Goal: Find specific page/section: Find specific page/section

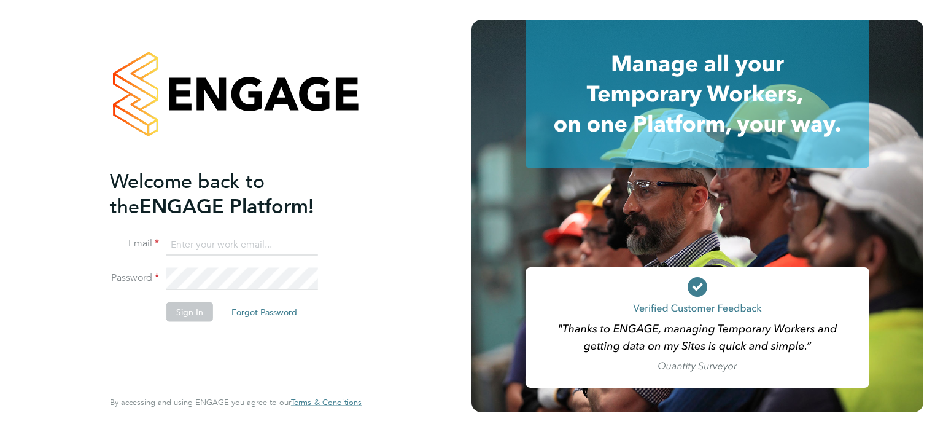
type input "[PERSON_NAME][EMAIL_ADDRESS][DOMAIN_NAME]"
click at [180, 309] on button "Sign In" at bounding box center [189, 311] width 47 height 20
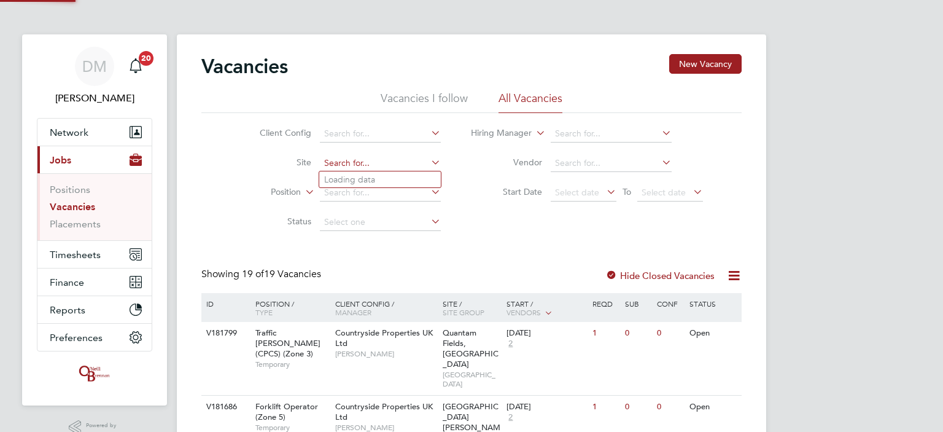
click at [343, 164] on input at bounding box center [380, 163] width 121 height 17
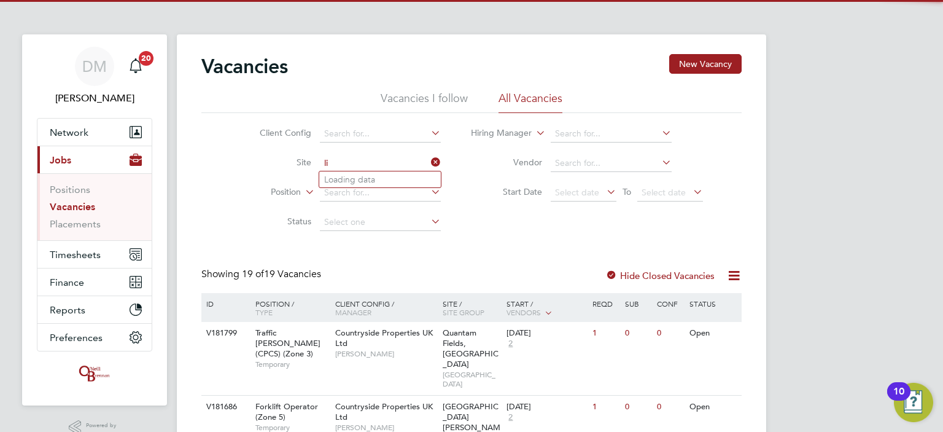
type input "l"
click at [355, 183] on li "Quantam Fields, Littl eport" at bounding box center [380, 179] width 122 height 17
type input "Quantam Fields, Littleport"
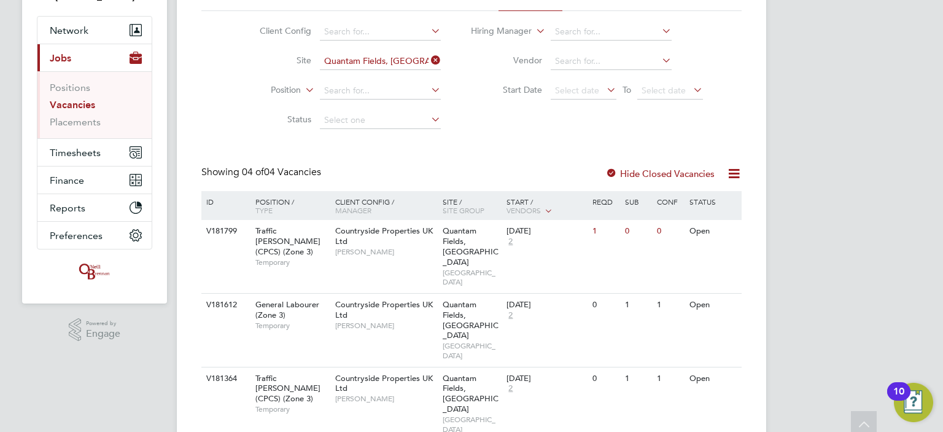
scroll to position [103, 0]
click at [678, 230] on div "Open" at bounding box center [691, 230] width 53 height 23
